Goal: Information Seeking & Learning: Learn about a topic

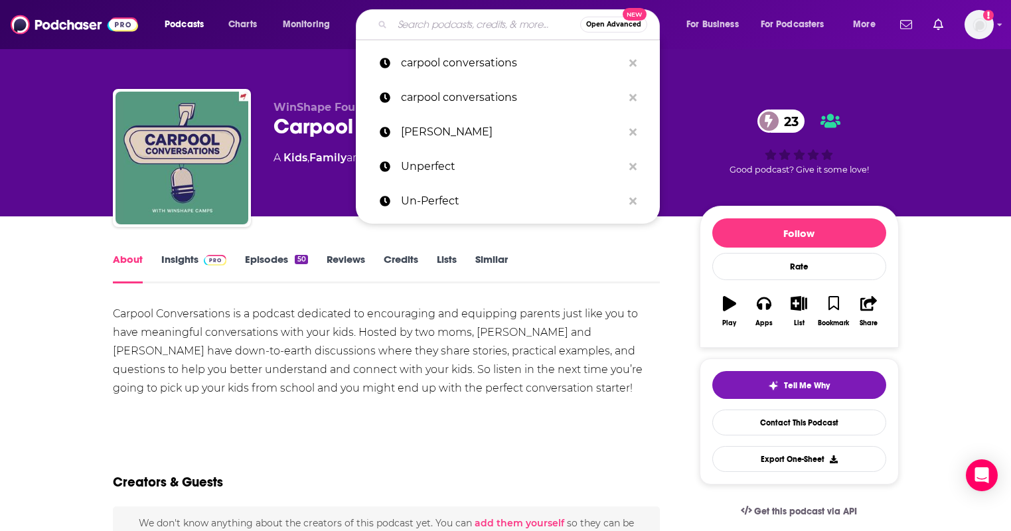
click at [434, 27] on input "Search podcasts, credits, & more..." at bounding box center [486, 24] width 188 height 21
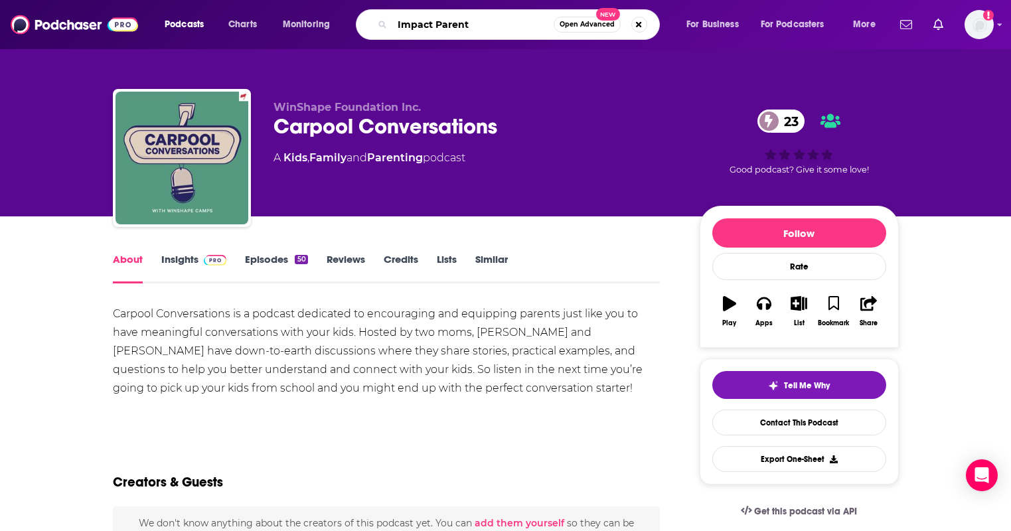
type input "Impact Parents"
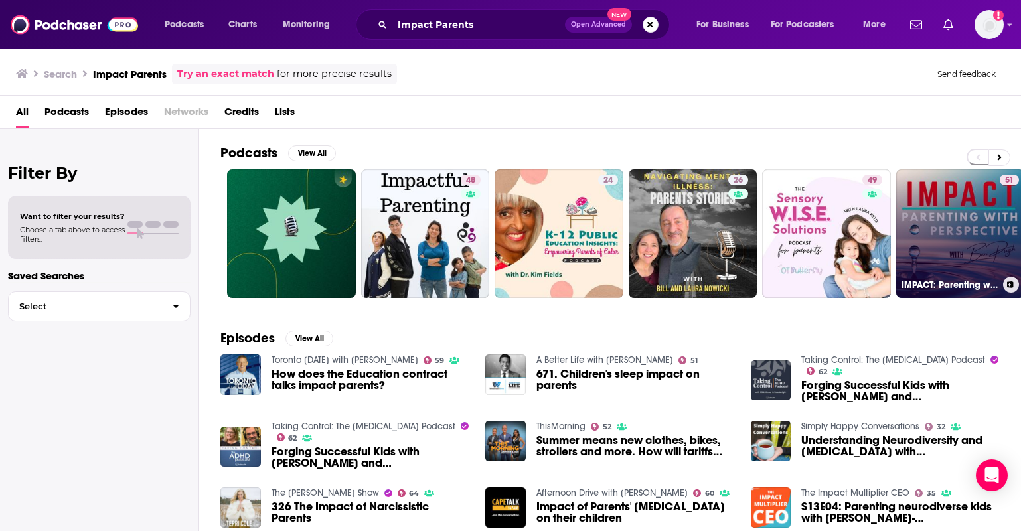
click at [932, 239] on link "51 IMPACT: Parenting with Perspective" at bounding box center [960, 233] width 129 height 129
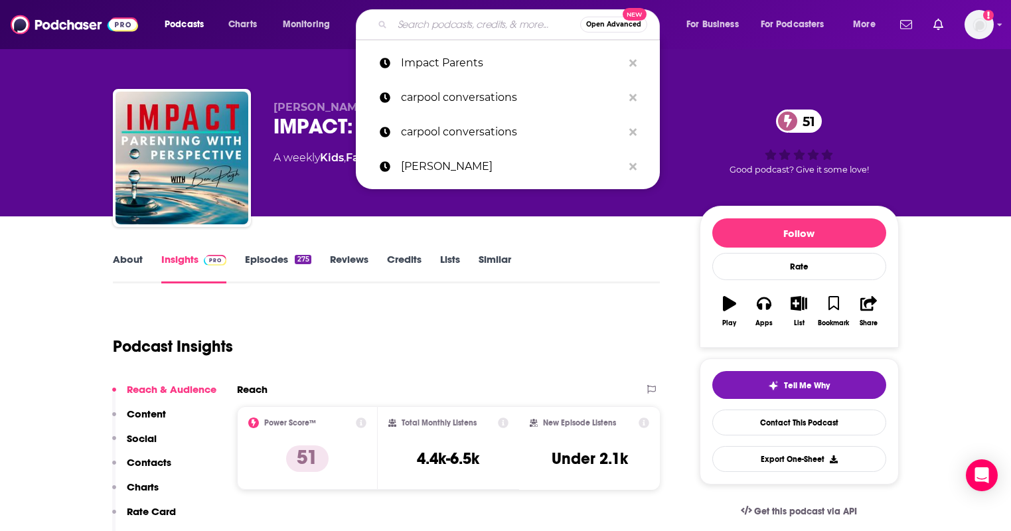
click at [463, 26] on input "Search podcasts, credits, & more..." at bounding box center [486, 24] width 188 height 21
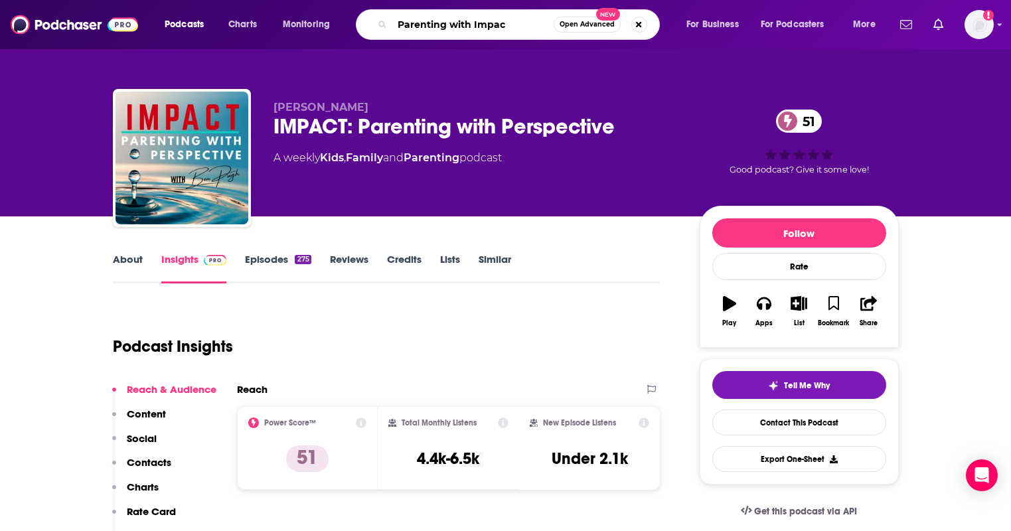
type input "Parenting with Impact"
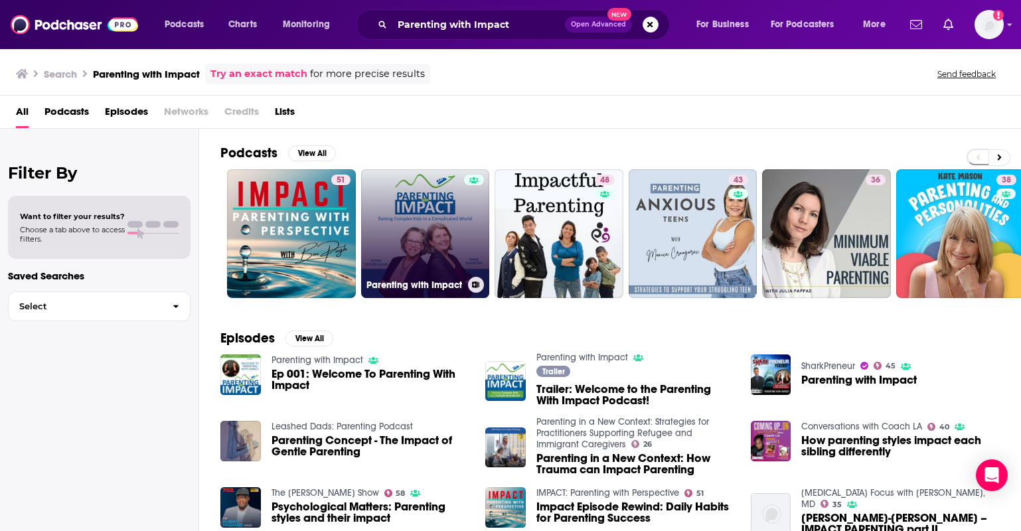
click at [428, 240] on link "Parenting with Impact" at bounding box center [425, 233] width 129 height 129
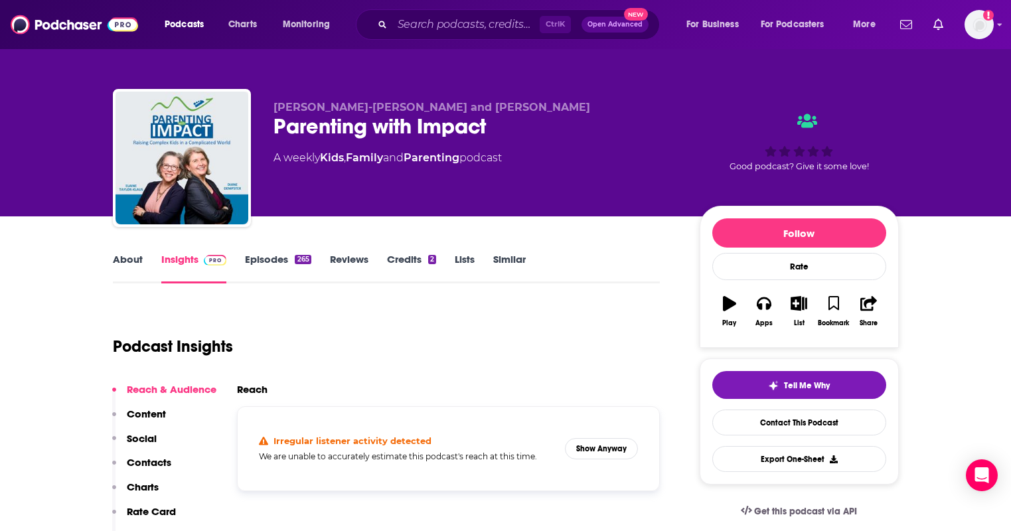
click at [256, 258] on link "Episodes 265" at bounding box center [278, 268] width 66 height 31
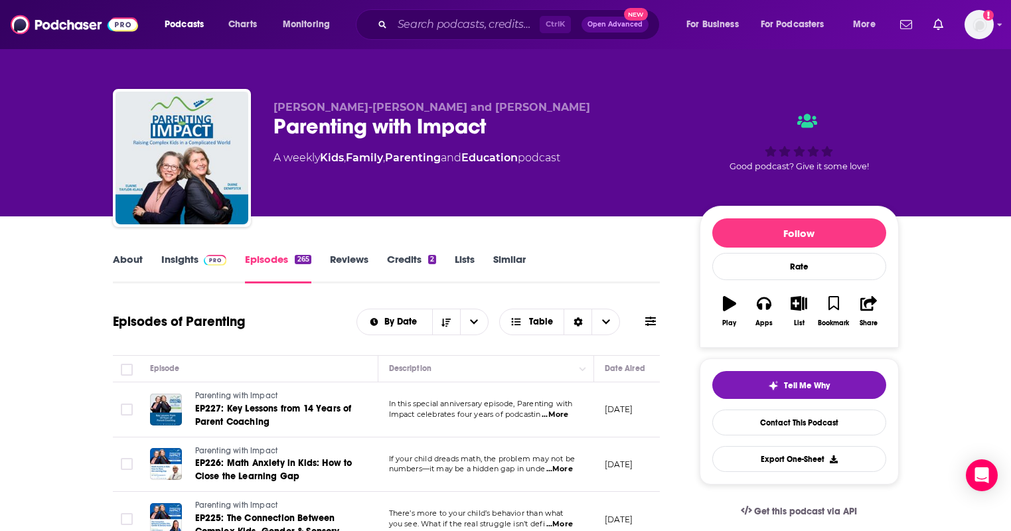
click at [187, 258] on link "Insights" at bounding box center [194, 268] width 66 height 31
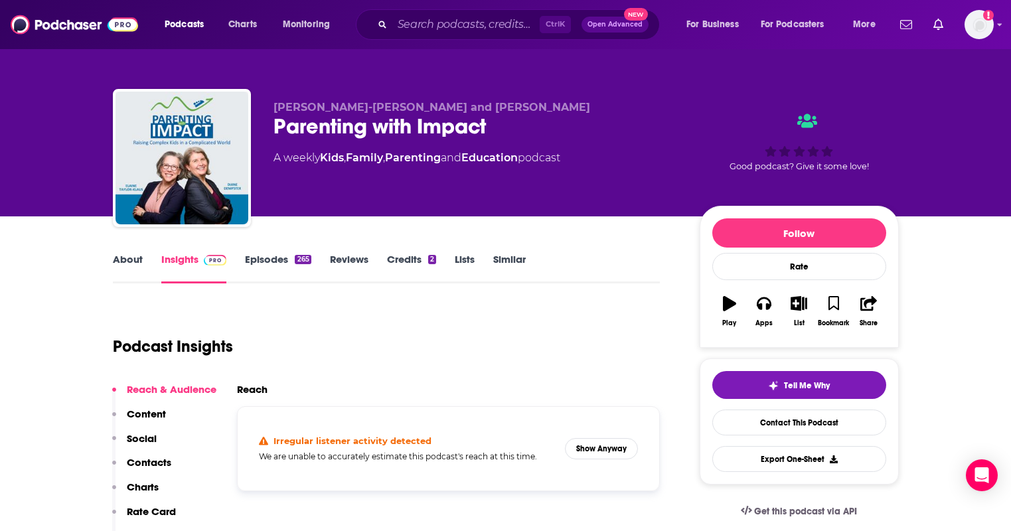
click at [129, 261] on link "About" at bounding box center [128, 268] width 30 height 31
